Goal: Transaction & Acquisition: Purchase product/service

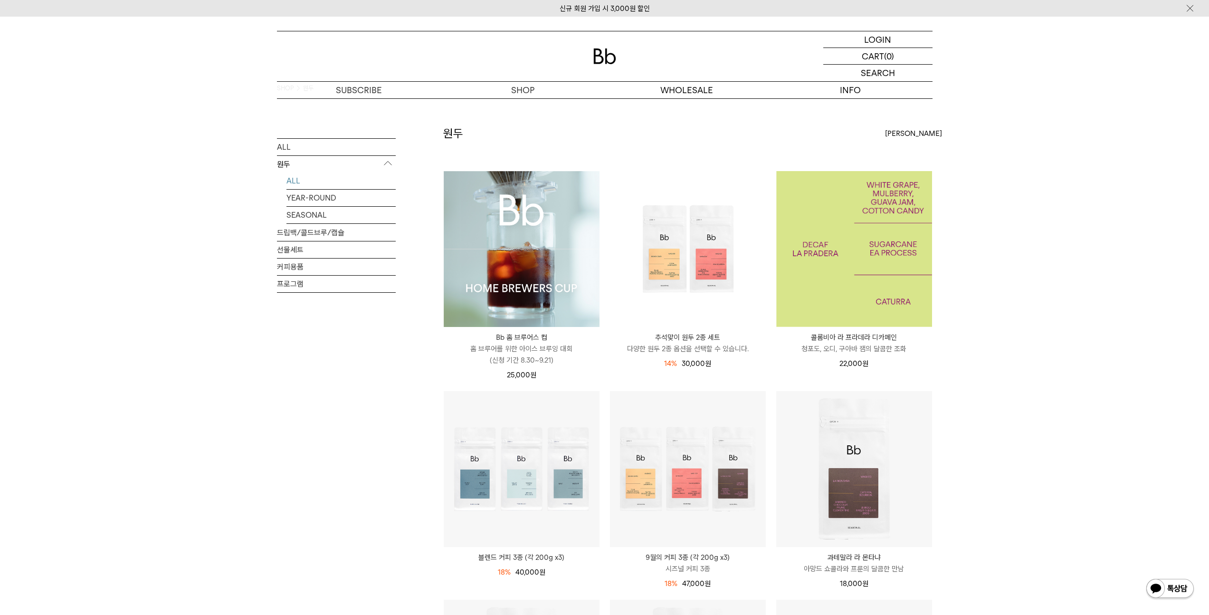
scroll to position [20, 0]
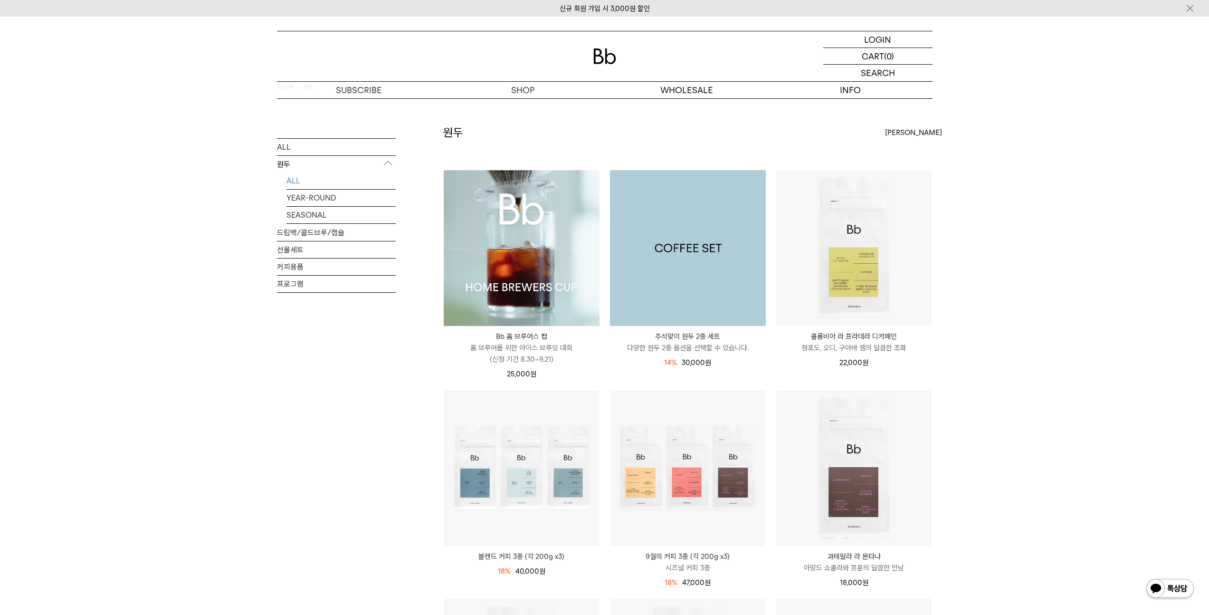
click at [667, 282] on img at bounding box center [688, 248] width 156 height 156
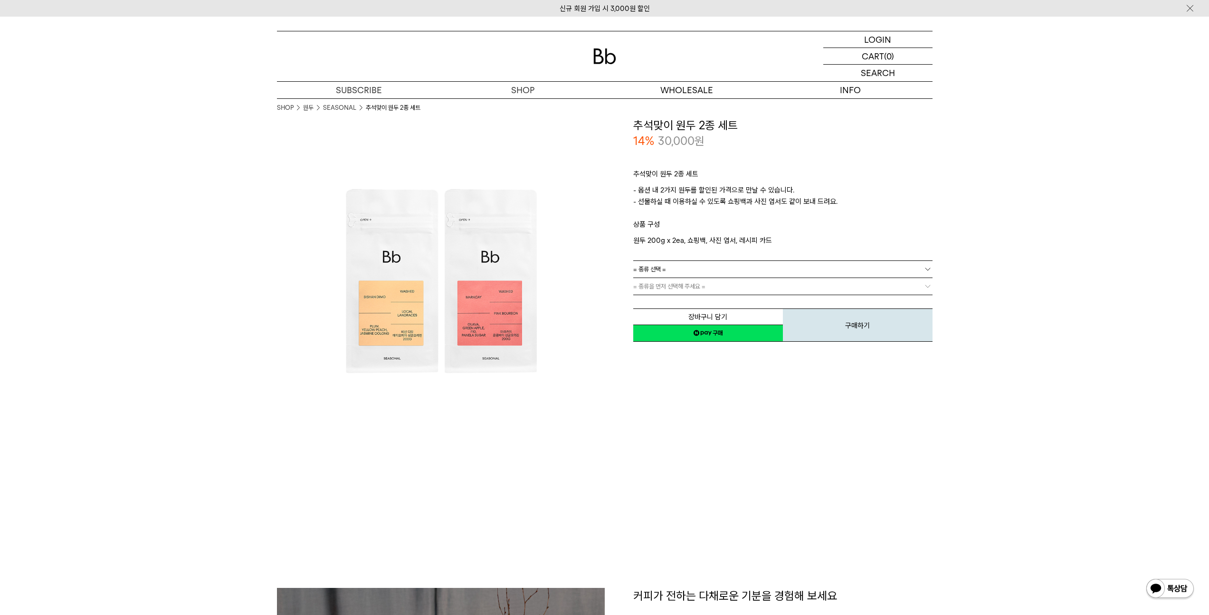
click at [692, 272] on link "= 종류 선택 =" at bounding box center [782, 269] width 299 height 17
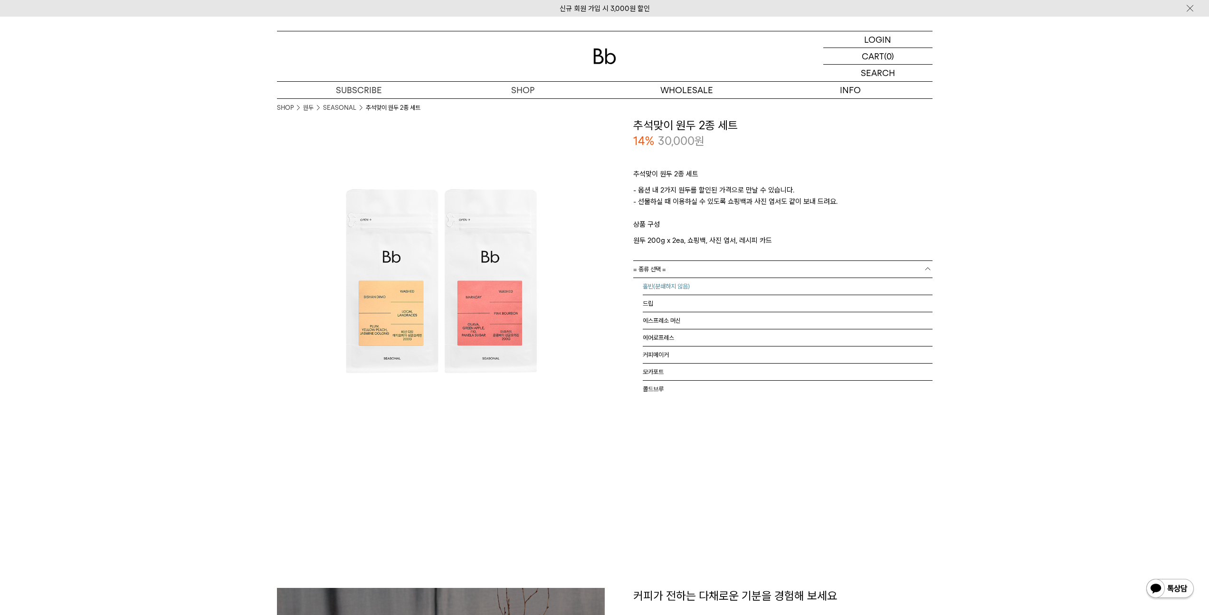
click at [688, 284] on li "홀빈(분쇄하지 않음)" at bounding box center [788, 286] width 290 height 17
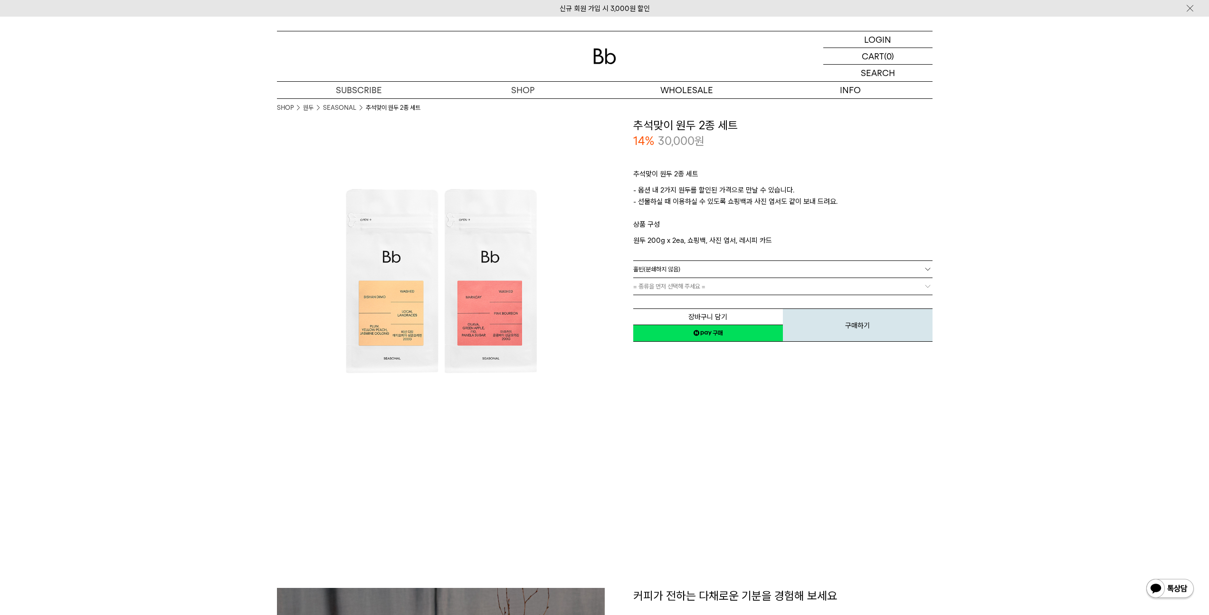
click at [688, 284] on link "= 종류을 먼저 선택해 주세요 =" at bounding box center [782, 286] width 299 height 17
click at [688, 284] on link "= 분쇄도 선택 =" at bounding box center [782, 286] width 299 height 17
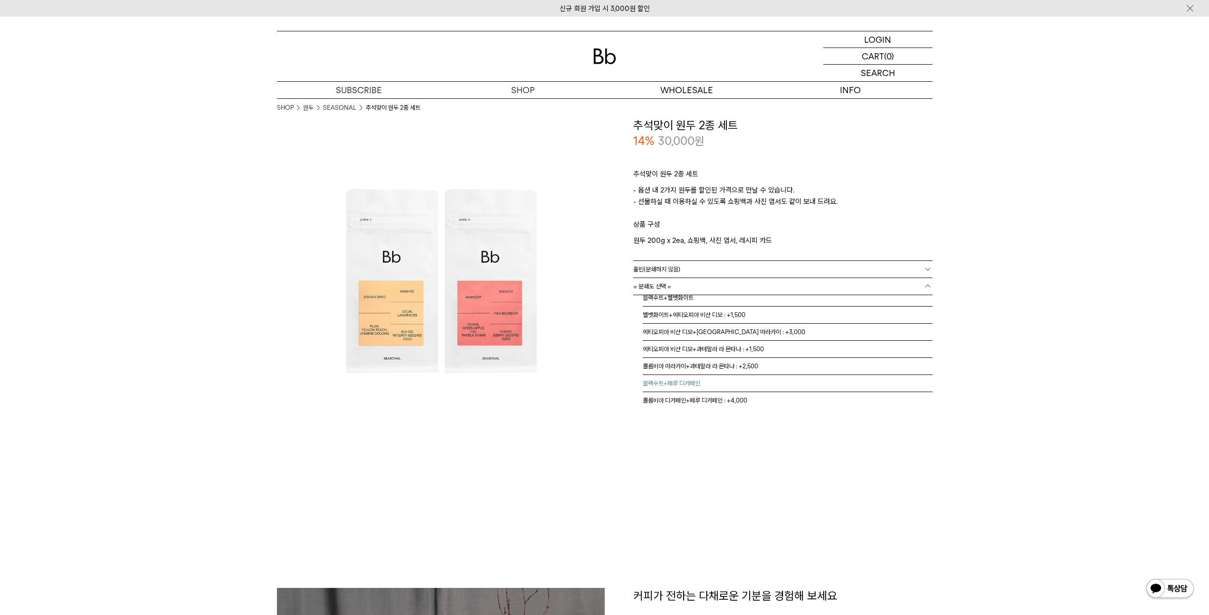
scroll to position [6, 0]
click at [670, 345] on li "에티오피아 비샨 디모+과테말라 라 몬타냐 : +1,500" at bounding box center [788, 348] width 290 height 17
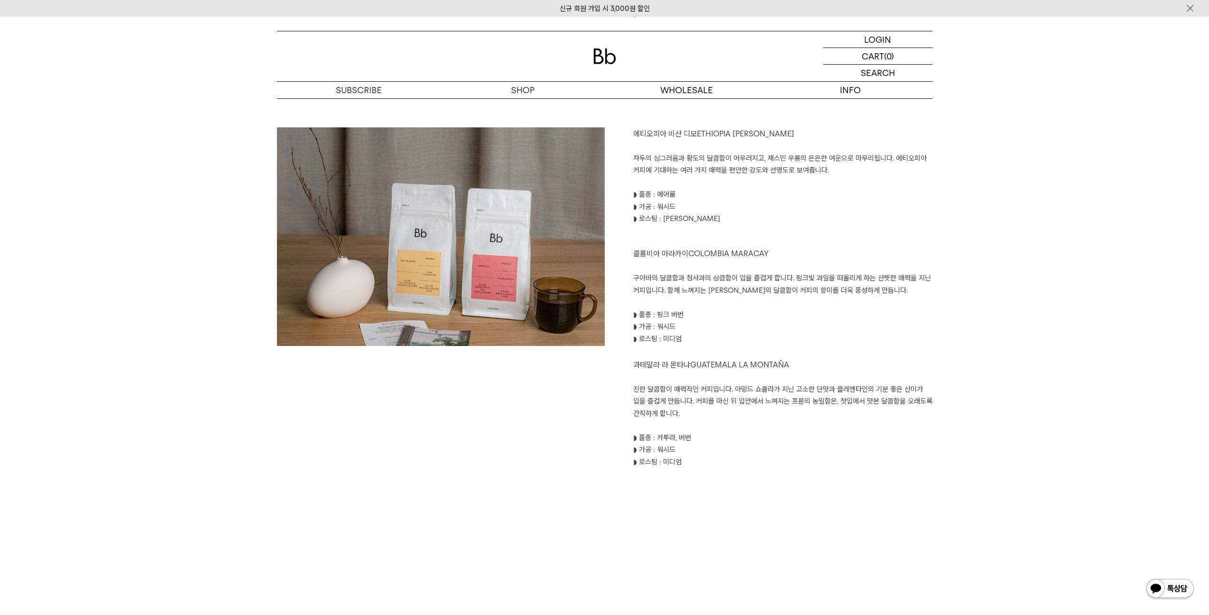
scroll to position [995, 0]
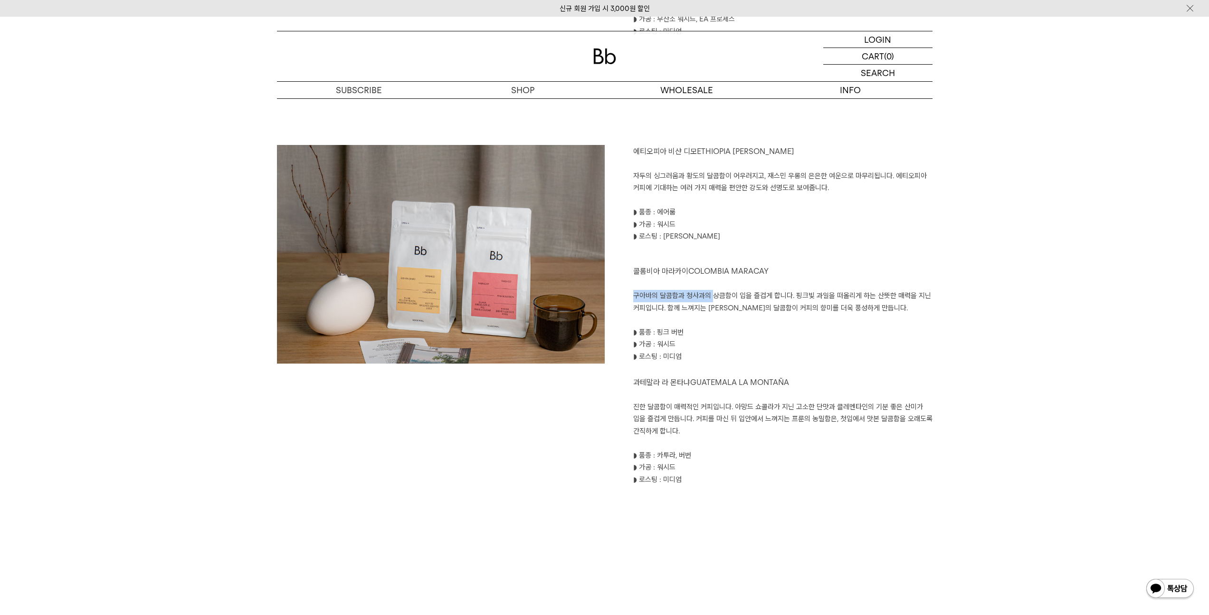
drag, startPoint x: 665, startPoint y: 296, endPoint x: 713, endPoint y: 296, distance: 48.0
click at [713, 296] on div "에티오피아 비샨 디모 ETHIOPIA BISHAN DIMO 자두의 싱그러움과 황도의 달콤함이 어우러지고, 재스민 우롱의 은은한 여운으로 마무리…" at bounding box center [769, 315] width 328 height 341
click at [683, 425] on p "진한 달콤함이 매력적인 커피입니다. 아망드 쇼콜라가 지닌 고소한 단맛과 클레멘타인의 기분 좋은 산미가 입을 즐겁게 만듭니다. 커피를 마신 뒤 …" at bounding box center [782, 419] width 299 height 37
drag, startPoint x: 746, startPoint y: 408, endPoint x: 817, endPoint y: 435, distance: 76.4
click at [817, 435] on p "진한 달콤함이 매력적인 커피입니다. 아망드 쇼콜라가 지닌 고소한 단맛과 클레멘타인의 기분 좋은 산미가 입을 즐겁게 만듭니다. 커피를 마신 뒤 …" at bounding box center [782, 419] width 299 height 37
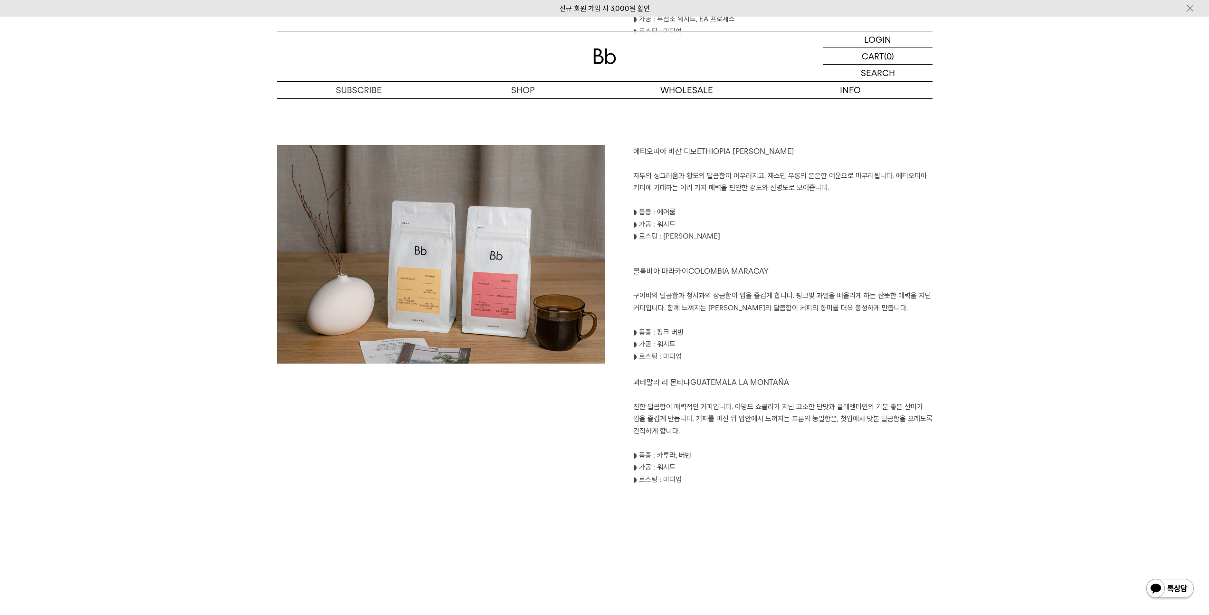
click at [828, 445] on p at bounding box center [782, 443] width 299 height 12
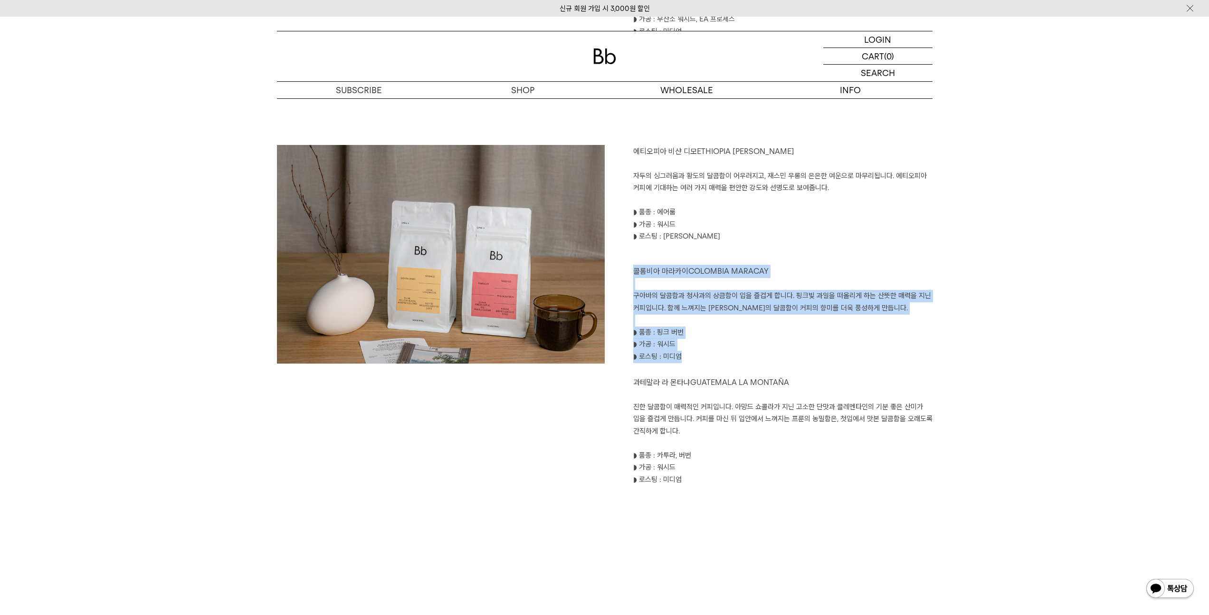
drag, startPoint x: 691, startPoint y: 362, endPoint x: 618, endPoint y: 267, distance: 119.5
click at [618, 267] on div "에티오피아 비샨 디모 ETHIOPIA BISHAN DIMO 자두의 싱그러움과 황도의 달콤함이 어우러지고, 재스민 우롱의 은은한 여운으로 마무리…" at bounding box center [769, 315] width 328 height 341
click at [836, 358] on p "◗ 로스팅 : 미디엄" at bounding box center [782, 356] width 299 height 12
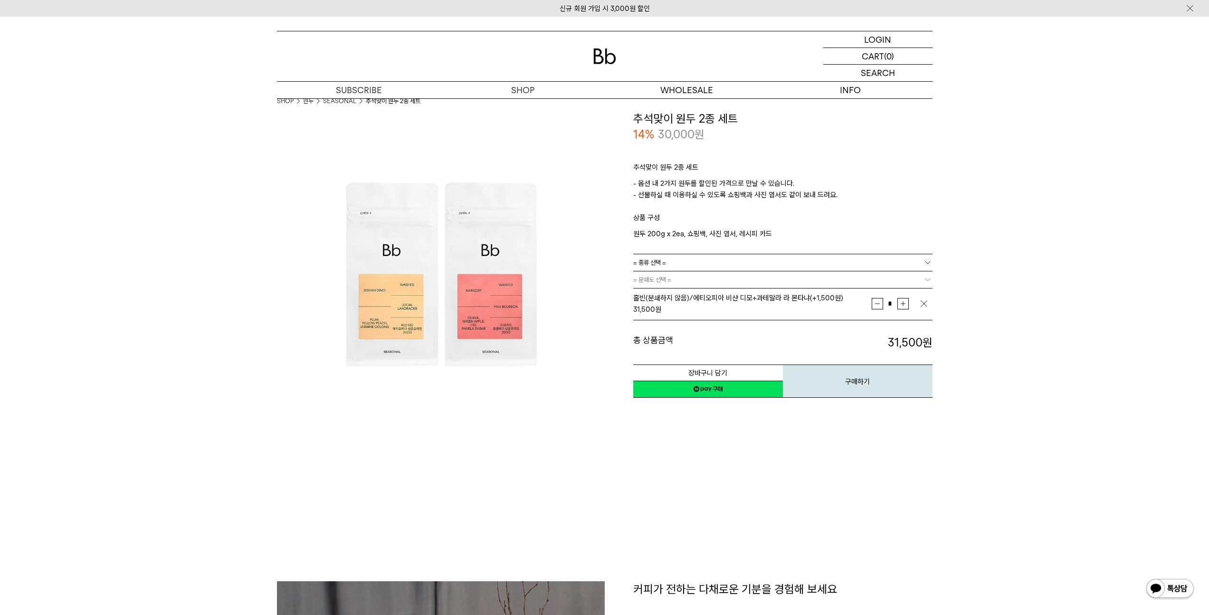
scroll to position [0, 0]
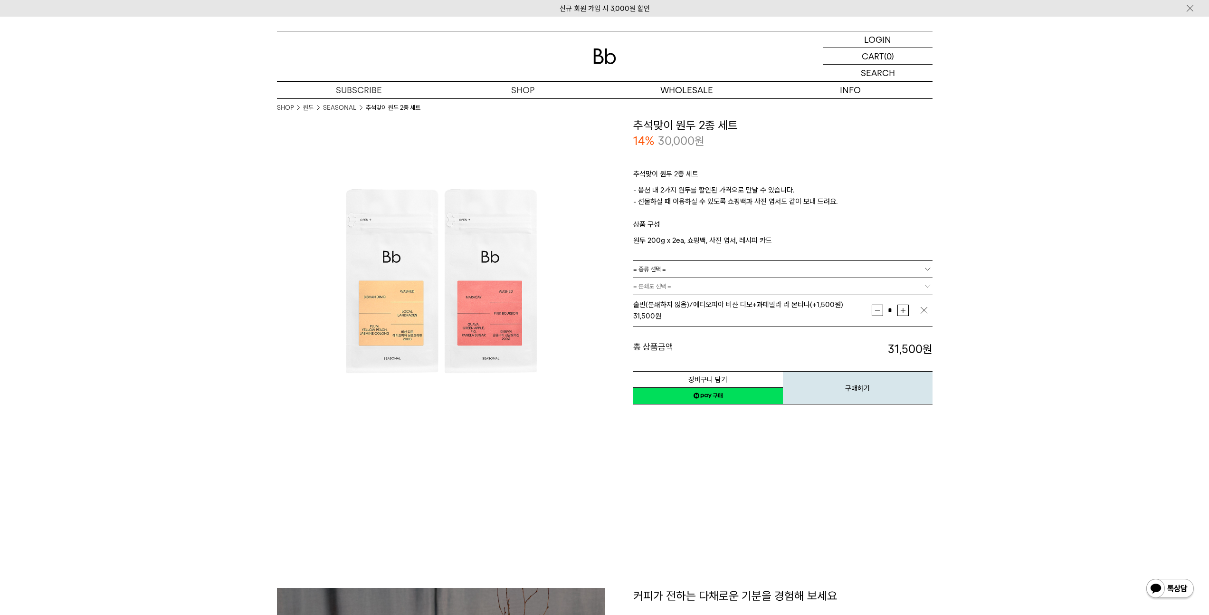
click at [927, 306] on img "button" at bounding box center [923, 309] width 9 height 9
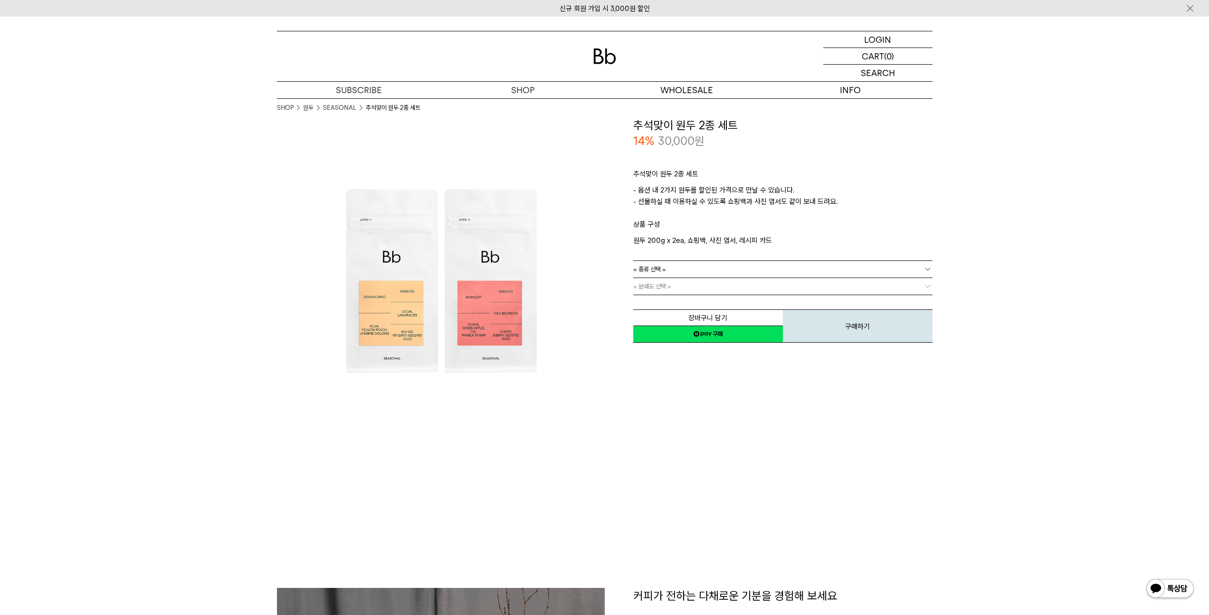
click at [786, 284] on link "= 분쇄도 선택 =" at bounding box center [782, 286] width 299 height 17
click at [835, 267] on link "= 종류 선택 =" at bounding box center [782, 269] width 299 height 17
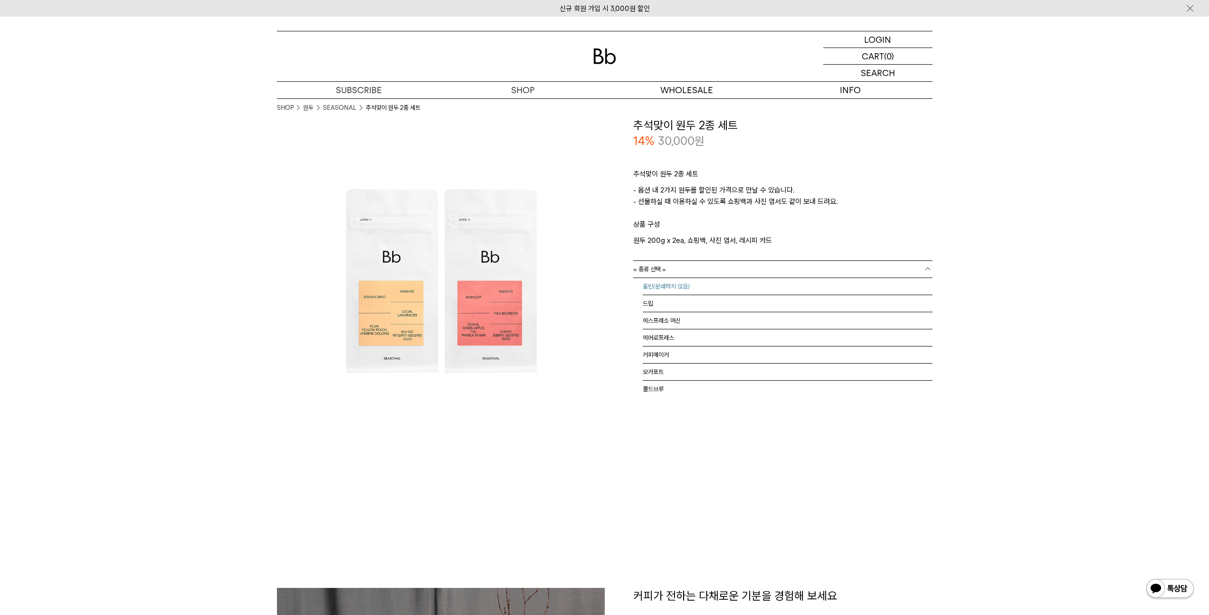
click at [795, 285] on li "홀빈(분쇄하지 않음)" at bounding box center [788, 286] width 290 height 17
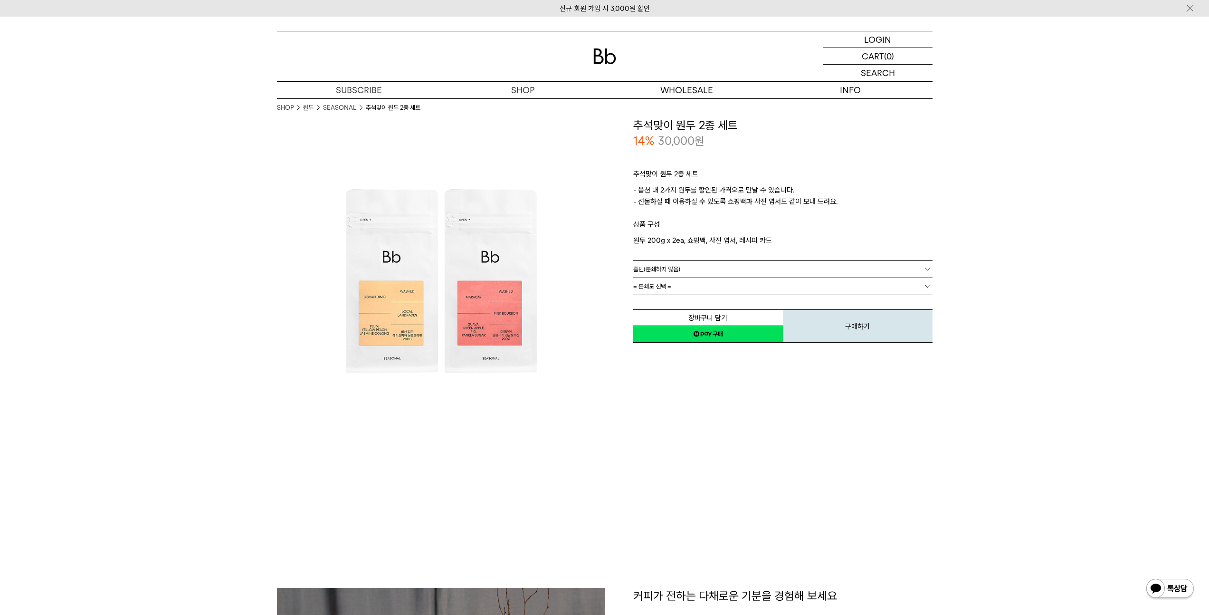
click at [764, 293] on link "= 분쇄도 선택 =" at bounding box center [782, 286] width 299 height 17
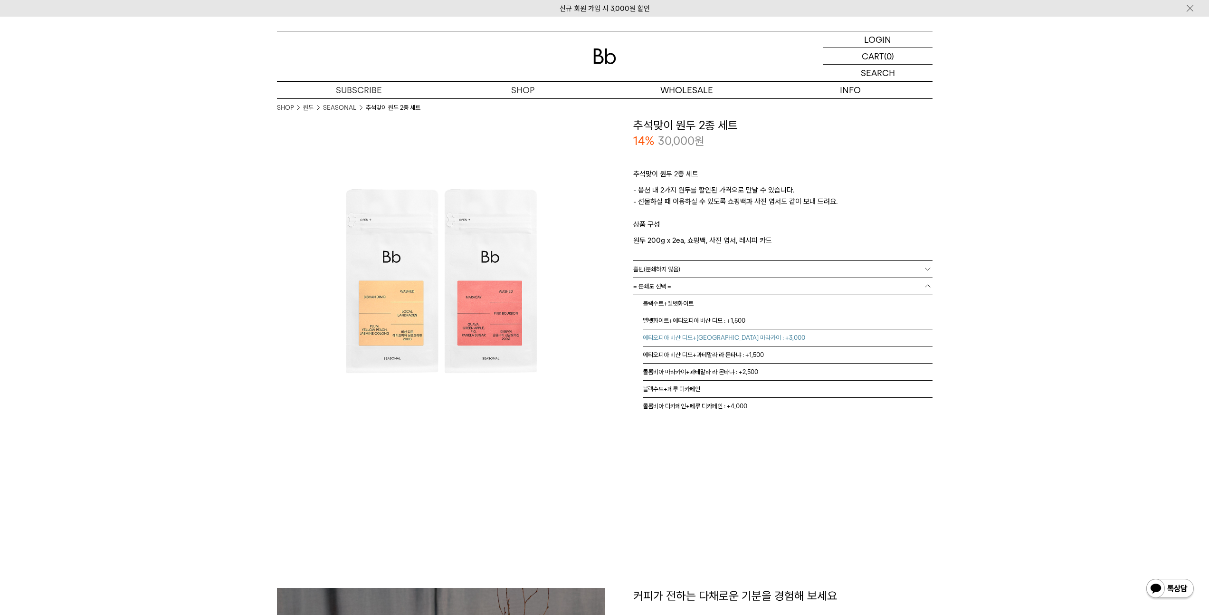
click at [710, 338] on li "에티오피아 비샨 디모+콜롬비아 마라카이 : +3,000" at bounding box center [788, 337] width 290 height 17
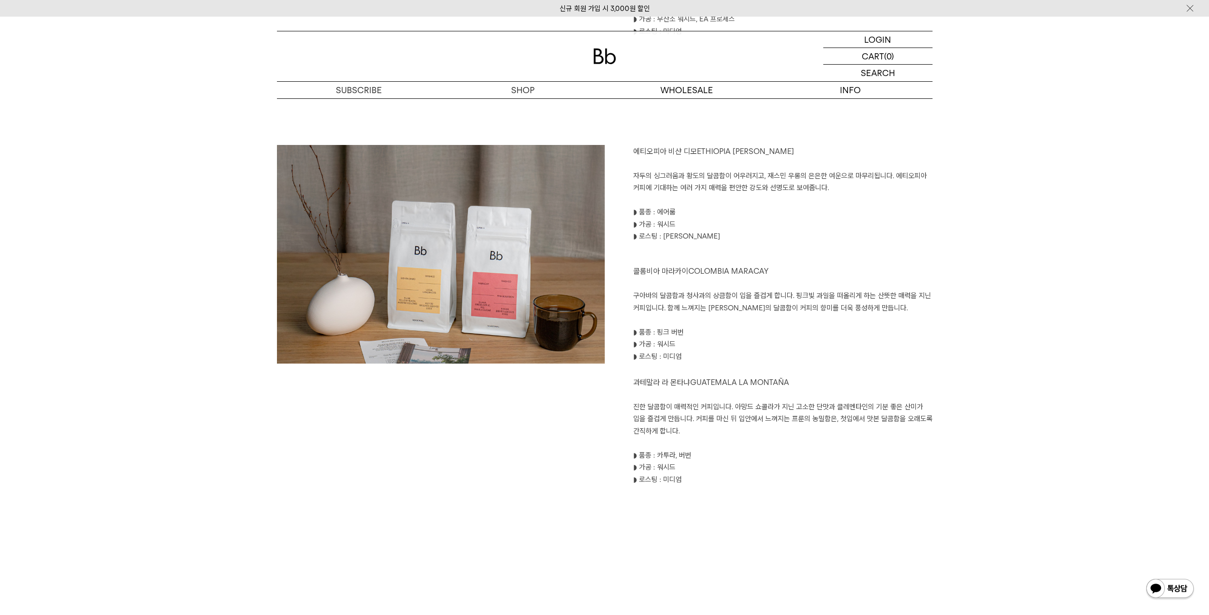
scroll to position [1022, 0]
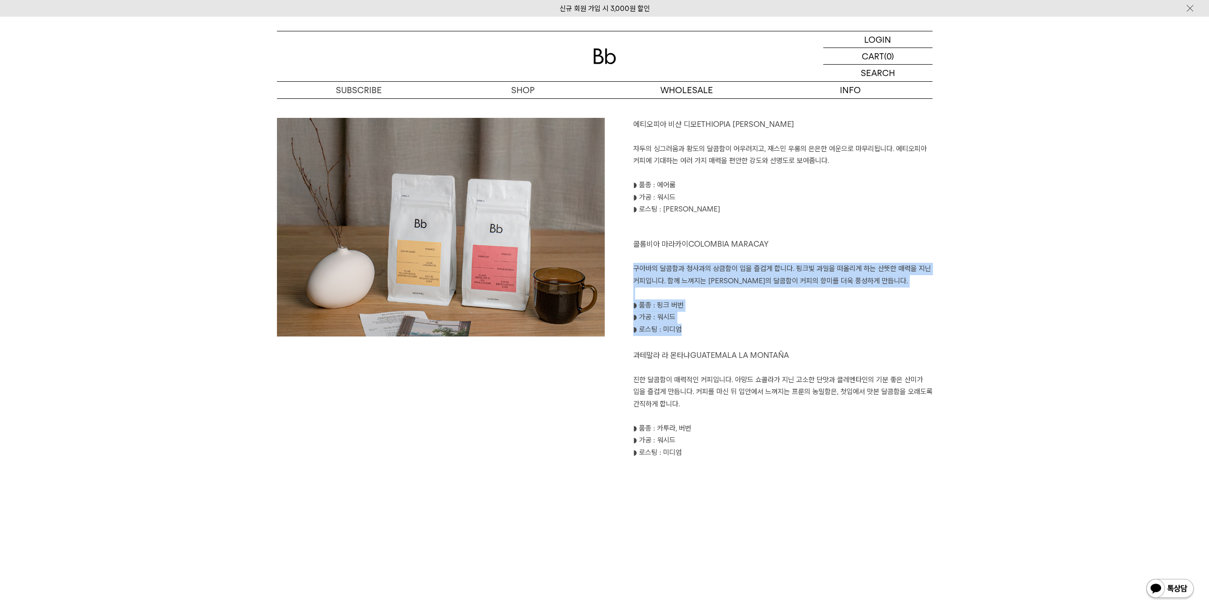
drag, startPoint x: 719, startPoint y: 336, endPoint x: 625, endPoint y: 265, distance: 118.3
click at [625, 265] on div "에티오피아 비샨 디모 ETHIOPIA BISHAN DIMO 자두의 싱그러움과 황도의 달콤함이 어우러지고, 재스민 우롱의 은은한 여운으로 마무리…" at bounding box center [769, 288] width 328 height 341
click at [793, 316] on p "◗ 가공 : 워시드" at bounding box center [782, 317] width 299 height 12
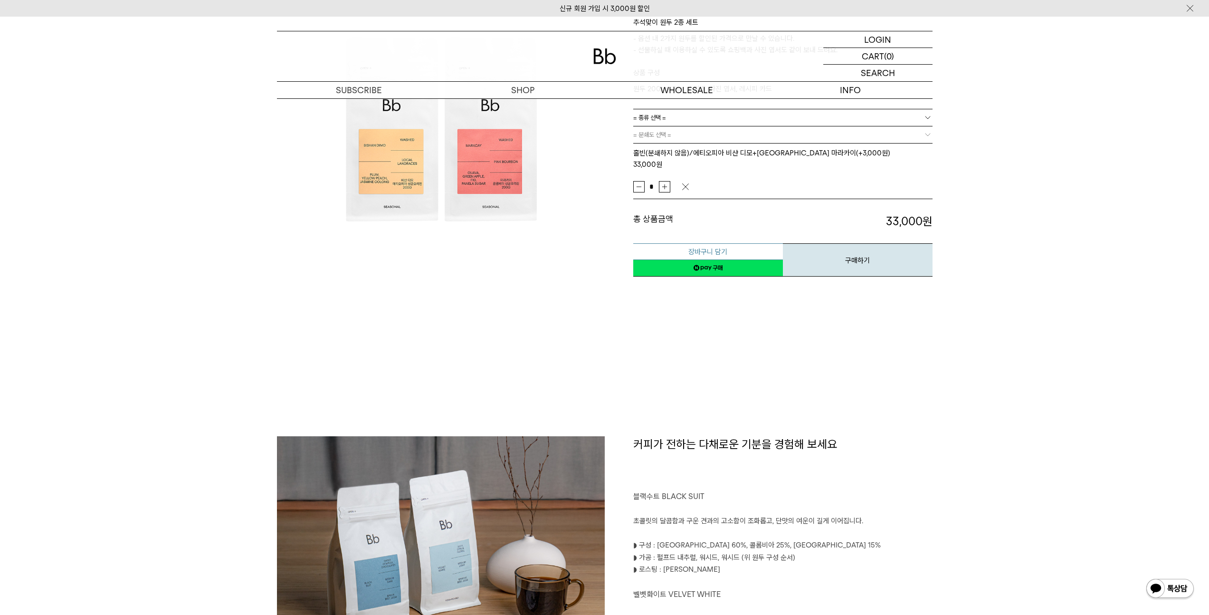
scroll to position [0, 0]
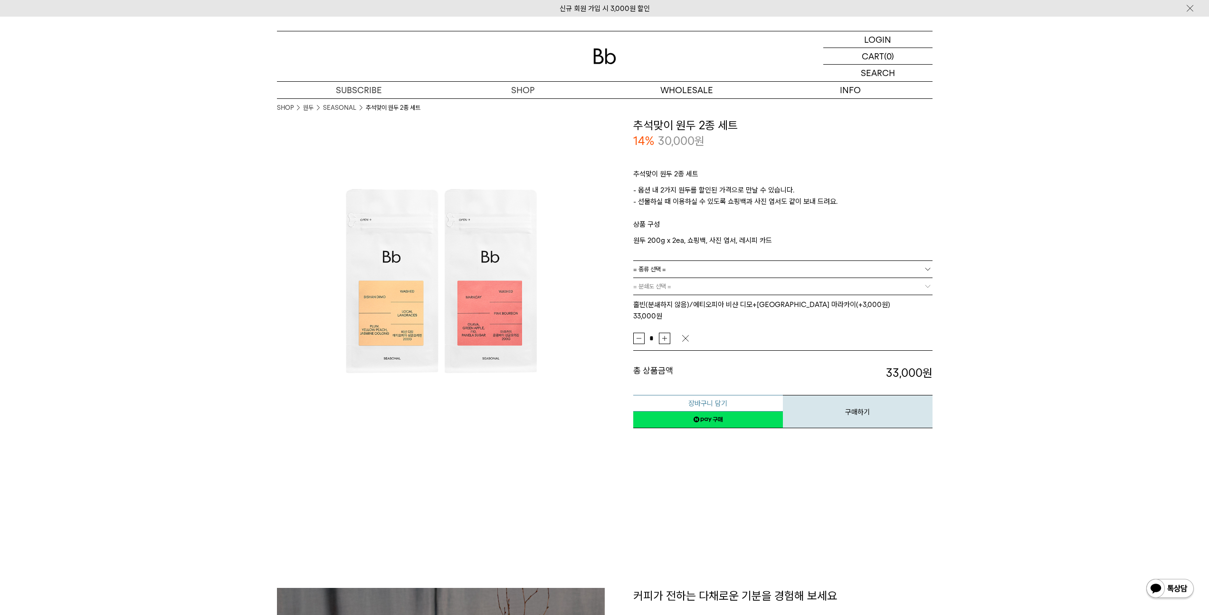
click at [689, 395] on button "장바구니 담기" at bounding box center [708, 403] width 150 height 17
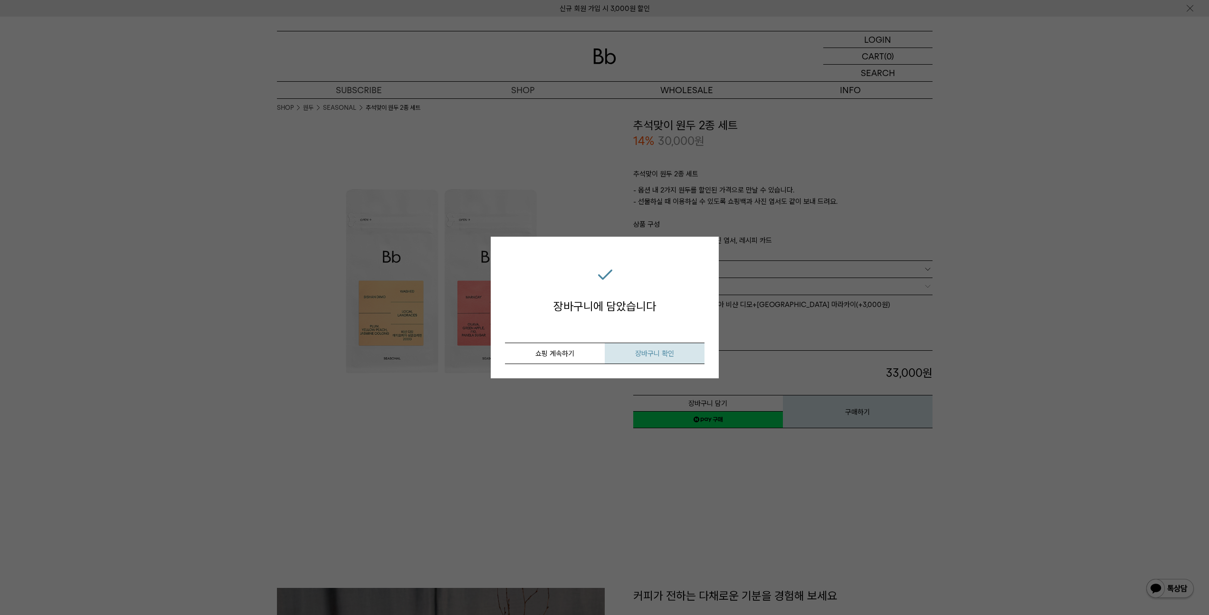
click at [635, 350] on span "장바구니 확인" at bounding box center [654, 353] width 39 height 9
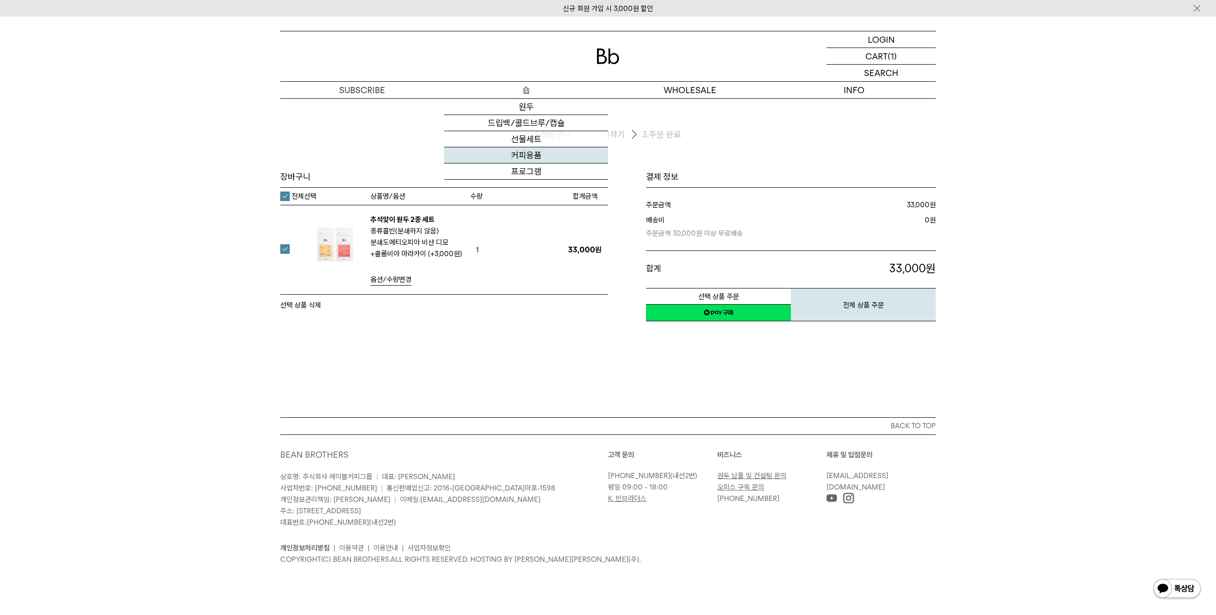
click at [524, 151] on link "커피용품" at bounding box center [526, 155] width 164 height 16
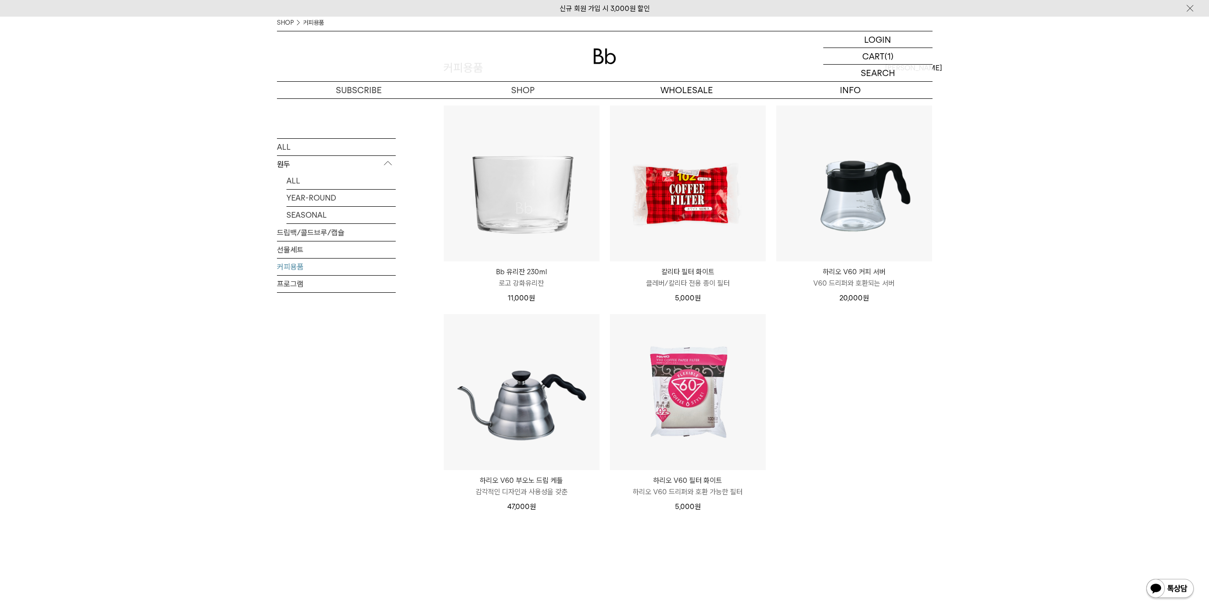
scroll to position [83, 0]
click at [313, 250] on link "선물세트" at bounding box center [336, 249] width 119 height 17
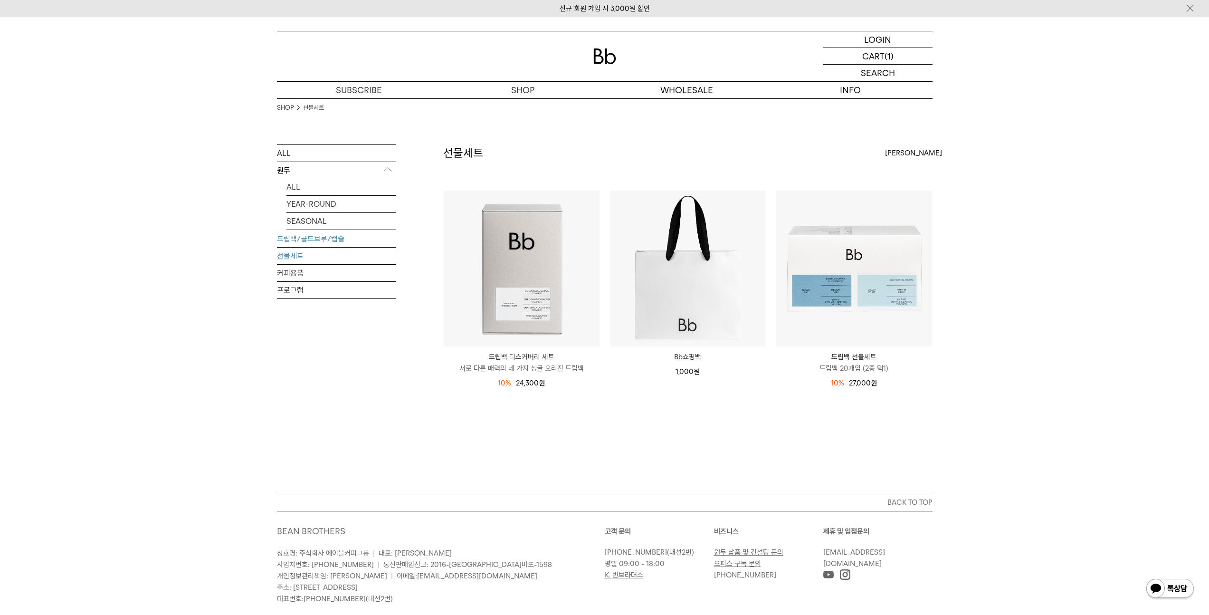
click at [310, 239] on link "드립백/콜드브루/캡슐" at bounding box center [336, 238] width 119 height 17
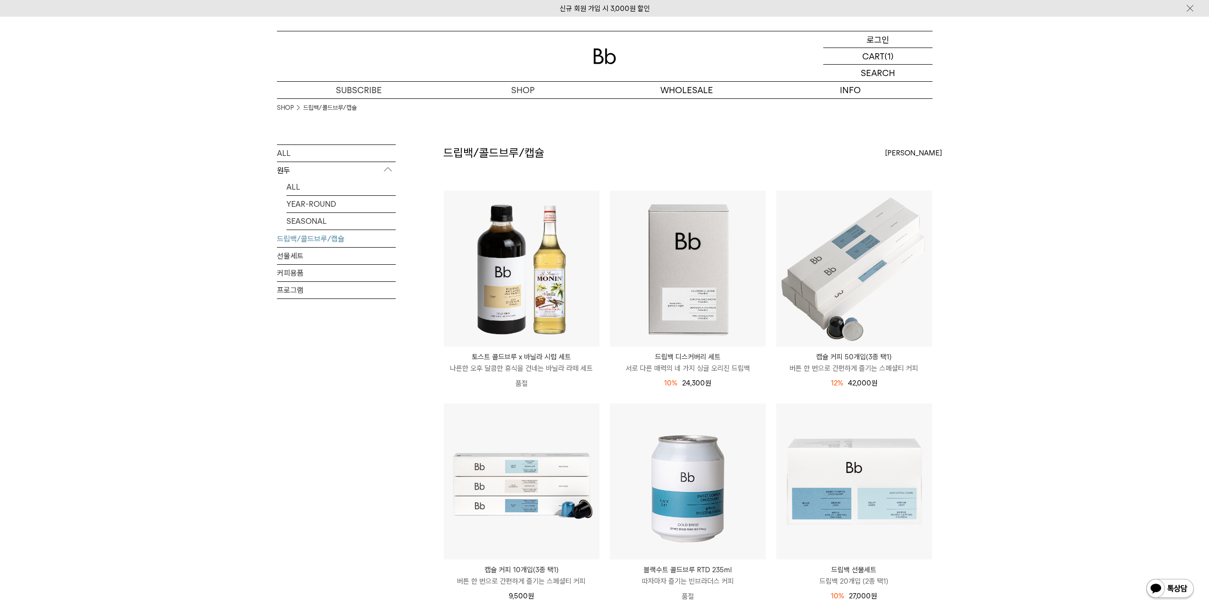
click at [866, 40] on p "로그인" at bounding box center [877, 39] width 23 height 16
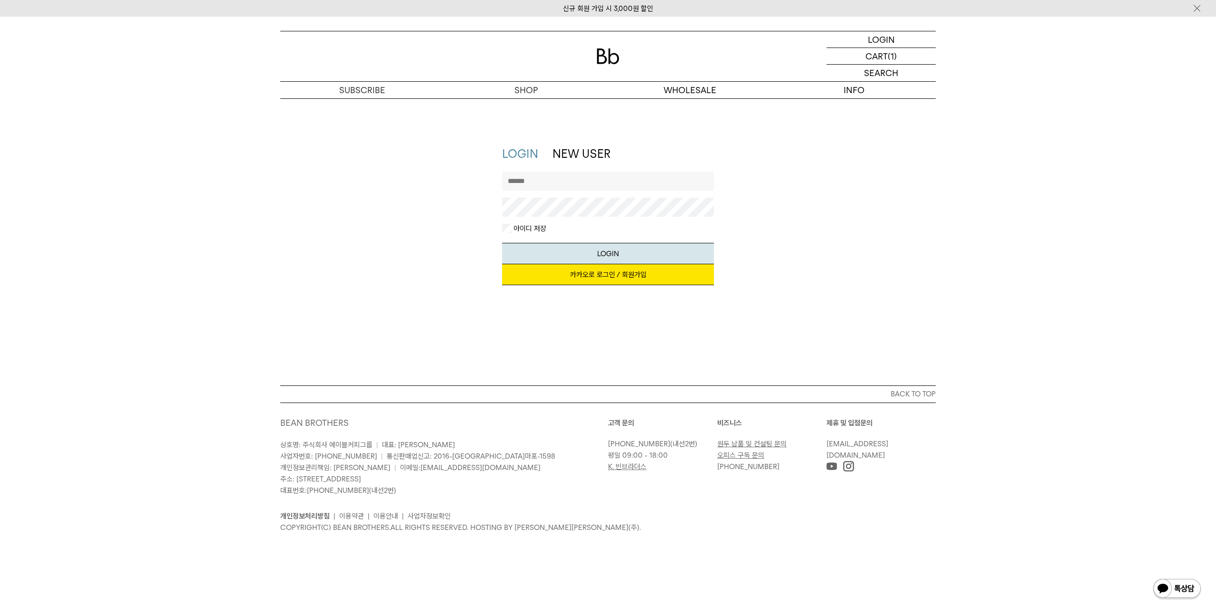
click at [589, 270] on link "카카오로 로그인 / 회원가입" at bounding box center [608, 274] width 212 height 21
click at [558, 272] on link "카카오로 로그인 / 회원가입" at bounding box center [608, 274] width 212 height 21
click at [559, 279] on link "카카오로 로그인 / 회원가입" at bounding box center [608, 274] width 212 height 21
click at [614, 59] on img at bounding box center [607, 56] width 23 height 16
